Goal: Navigation & Orientation: Find specific page/section

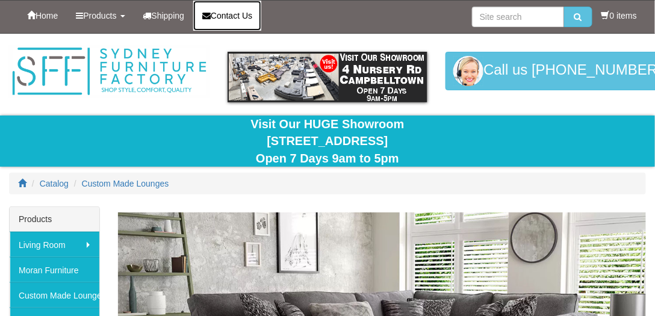
click at [211, 15] on icon at bounding box center [206, 15] width 8 height 8
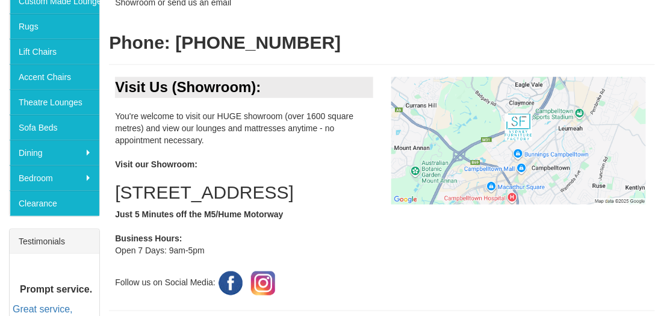
scroll to position [344, 0]
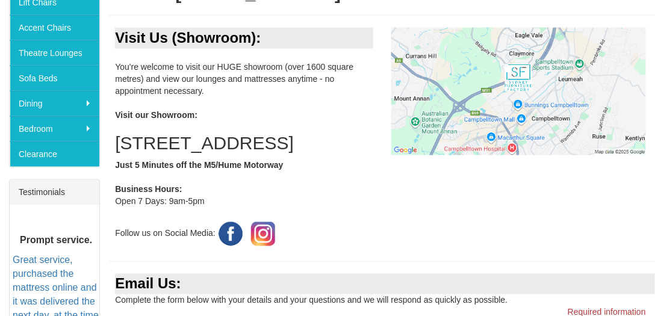
click at [338, 153] on h2 "4 Nursery Road, Campbelltown NSW 2560" at bounding box center [244, 143] width 258 height 20
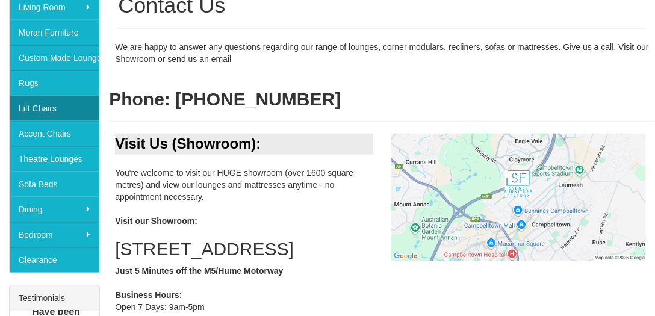
scroll to position [241, 0]
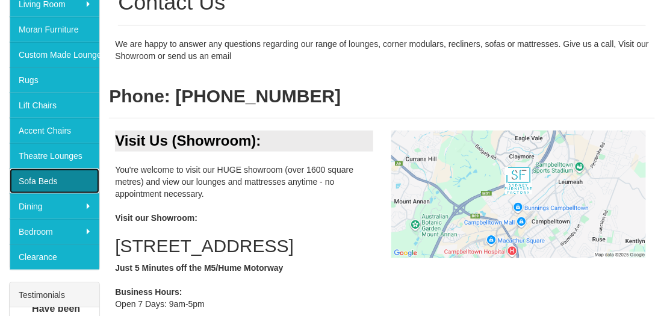
click at [61, 176] on link "Sofa Beds" at bounding box center [55, 181] width 90 height 25
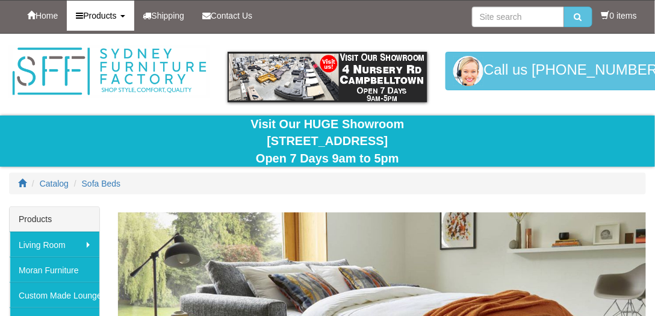
click at [116, 17] on span "Products" at bounding box center [99, 16] width 33 height 10
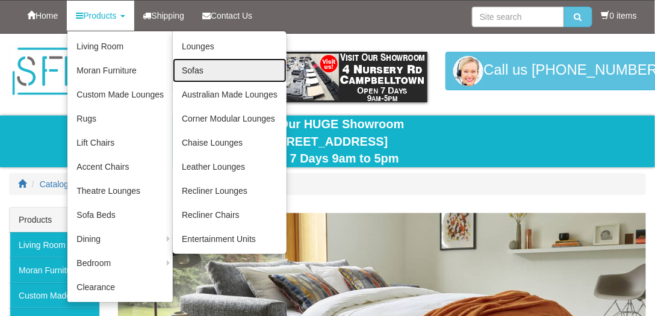
click at [235, 73] on link "Sofas" at bounding box center [230, 70] width 114 height 24
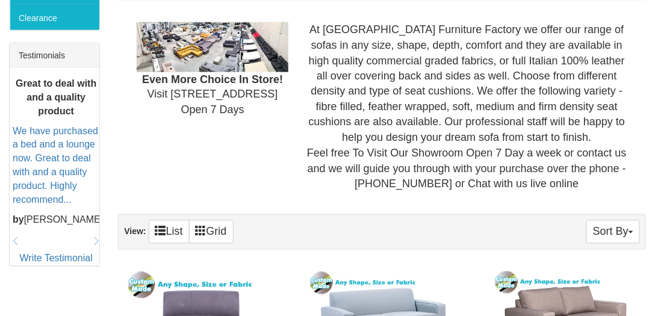
scroll to position [412, 0]
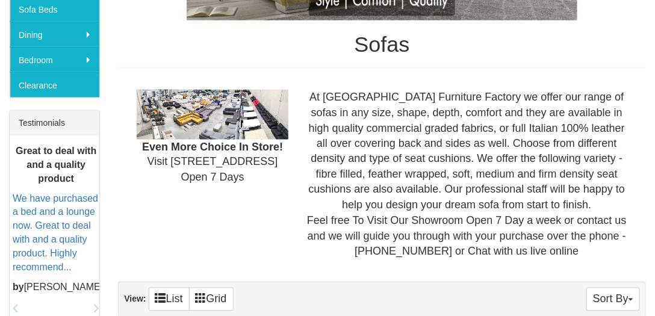
click at [367, 143] on div "At [GEOGRAPHIC_DATA] Furniture Factory we offer our range of sofas in any size,…" at bounding box center [466, 175] width 339 height 170
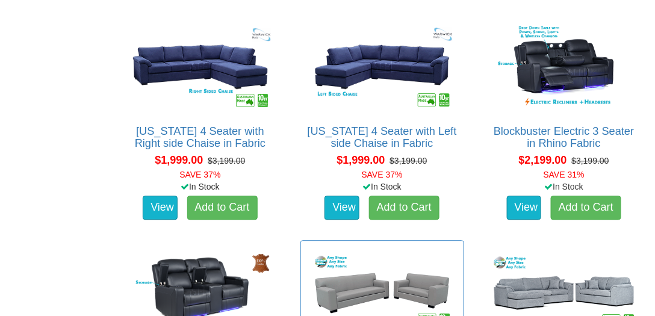
scroll to position [1754, 0]
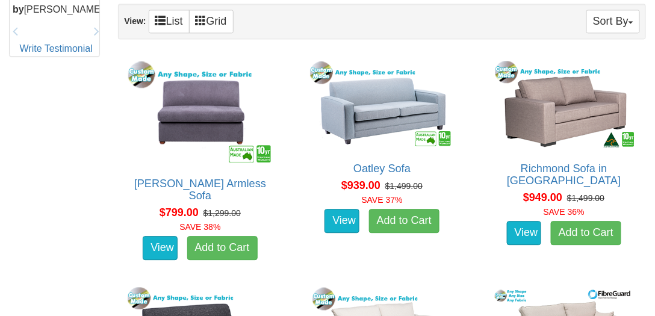
drag, startPoint x: 90, startPoint y: 211, endPoint x: 30, endPoint y: 37, distance: 183.3
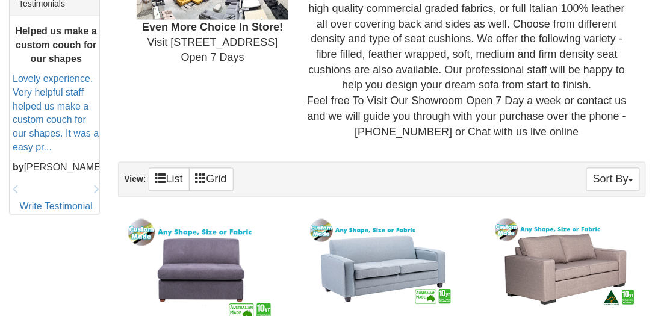
scroll to position [601, 0]
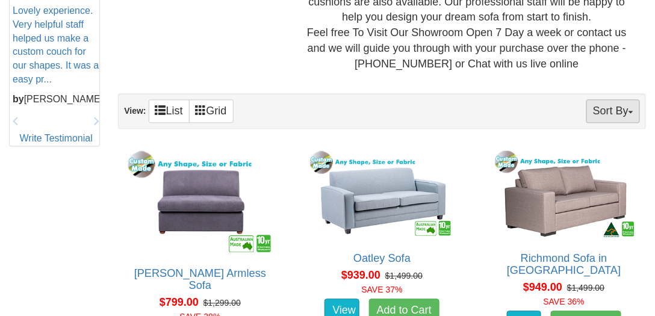
drag, startPoint x: 637, startPoint y: 92, endPoint x: 618, endPoint y: 106, distance: 23.7
click at [634, 93] on div "Sort By Product Name Price+ Quantity View: List Grid" at bounding box center [382, 111] width 528 height 36
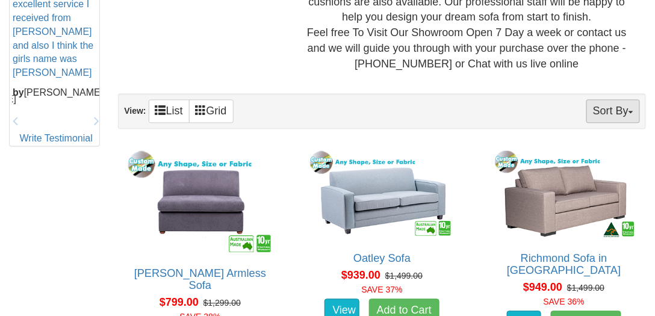
click at [618, 106] on button "Sort By" at bounding box center [613, 110] width 54 height 23
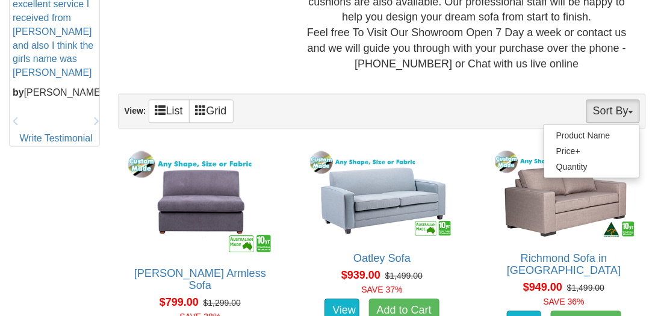
click at [557, 95] on div "Sort By Product Name Price+ Quantity View: List Grid" at bounding box center [382, 111] width 528 height 36
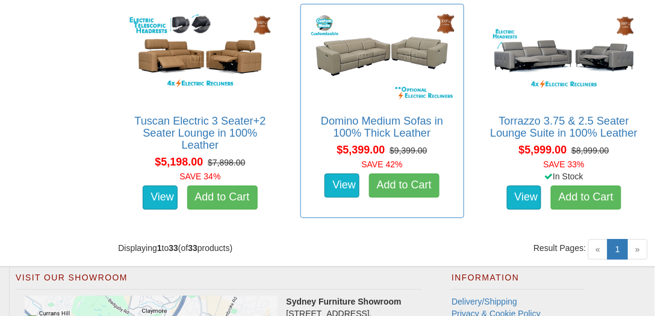
scroll to position [3112, 0]
